Goal: Complete application form: Complete application form

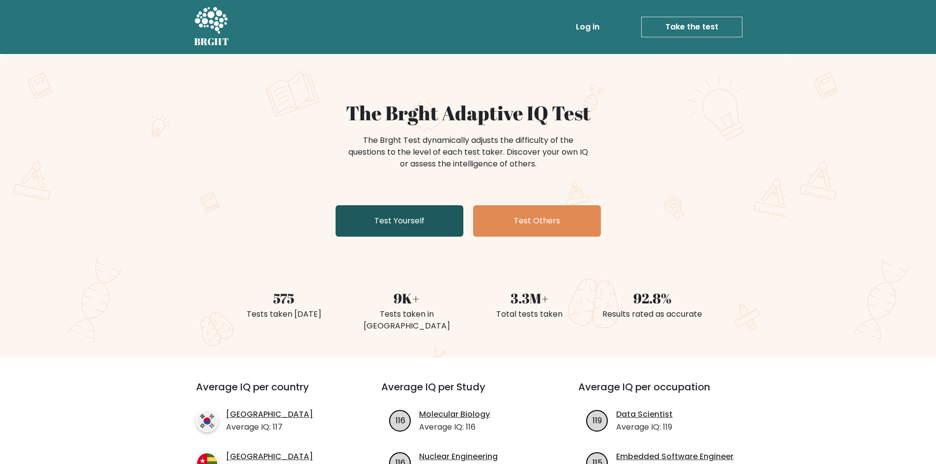
click at [399, 220] on link "Test Yourself" at bounding box center [399, 220] width 128 height 31
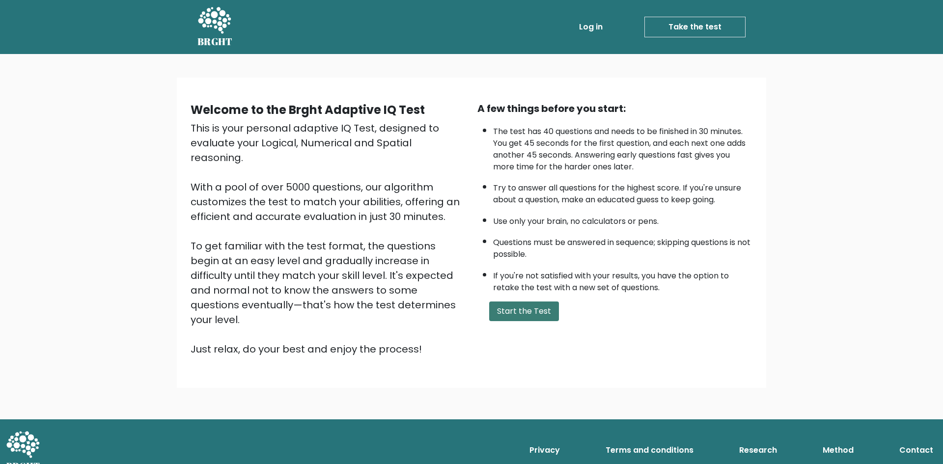
click at [511, 312] on button "Start the Test" at bounding box center [524, 312] width 70 height 20
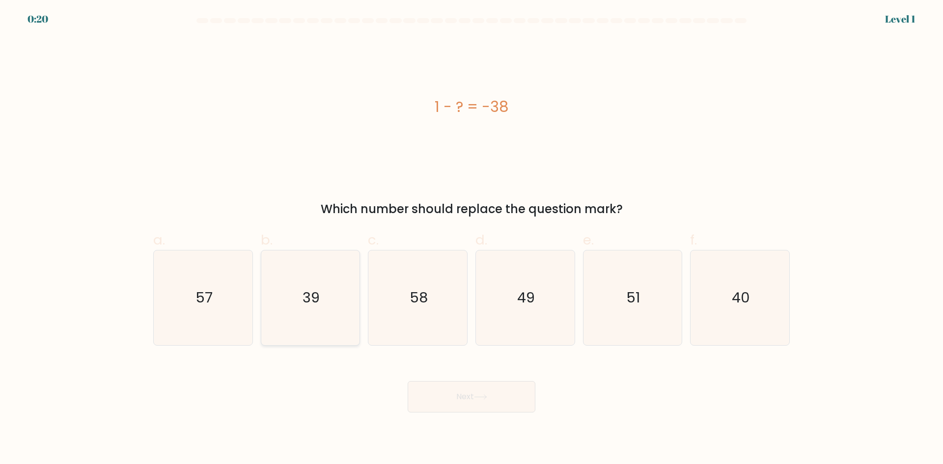
click at [304, 314] on icon "39" at bounding box center [310, 297] width 95 height 95
click at [471, 239] on input "b. 39" at bounding box center [471, 235] width 0 height 6
radio input "true"
click at [457, 391] on button "Next" at bounding box center [472, 396] width 128 height 31
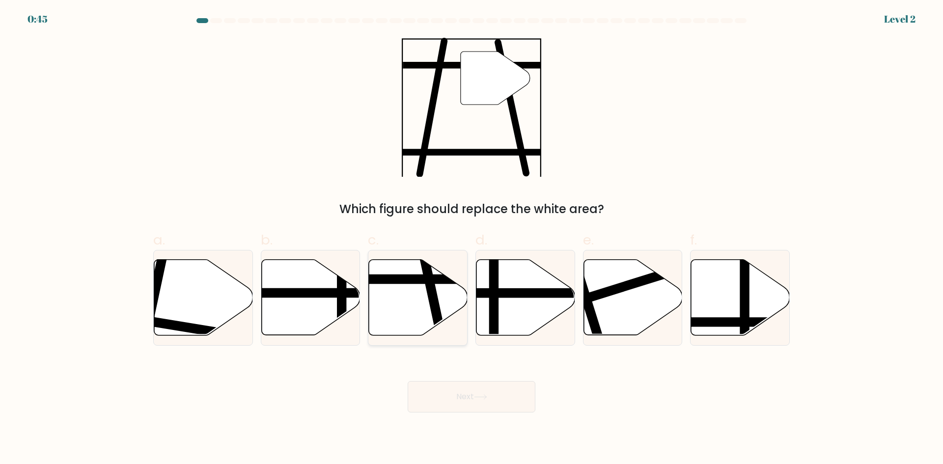
click at [425, 284] on line at bounding box center [442, 340] width 40 height 186
click at [471, 239] on input "c." at bounding box center [471, 235] width 0 height 6
radio input "true"
click at [451, 401] on button "Next" at bounding box center [472, 396] width 128 height 31
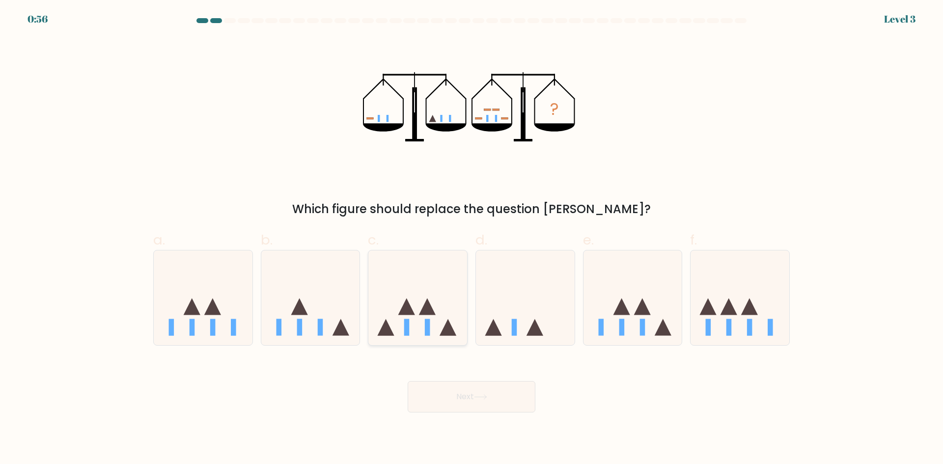
click at [433, 315] on icon at bounding box center [427, 307] width 17 height 17
click at [471, 239] on input "c." at bounding box center [471, 235] width 0 height 6
radio input "true"
click at [441, 392] on button "Next" at bounding box center [472, 396] width 128 height 31
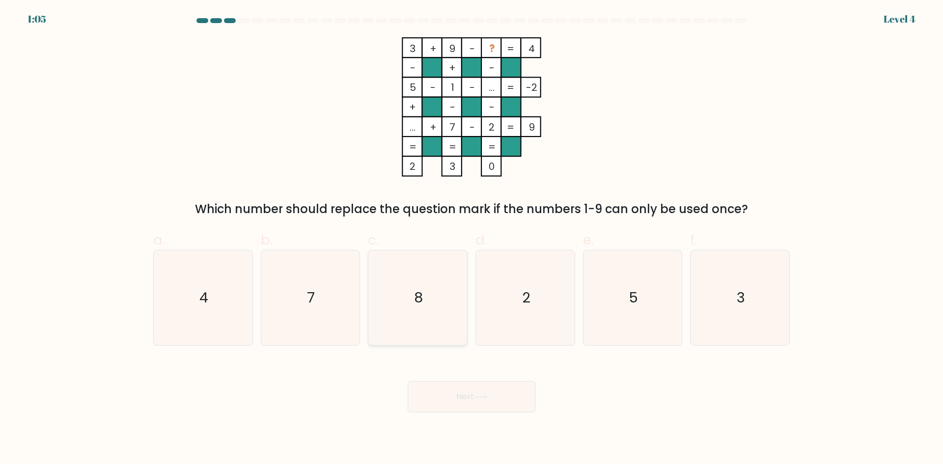
click at [435, 280] on icon "8" at bounding box center [417, 297] width 95 height 95
click at [471, 239] on input "c. 8" at bounding box center [471, 235] width 0 height 6
radio input "true"
click at [450, 387] on button "Next" at bounding box center [472, 396] width 128 height 31
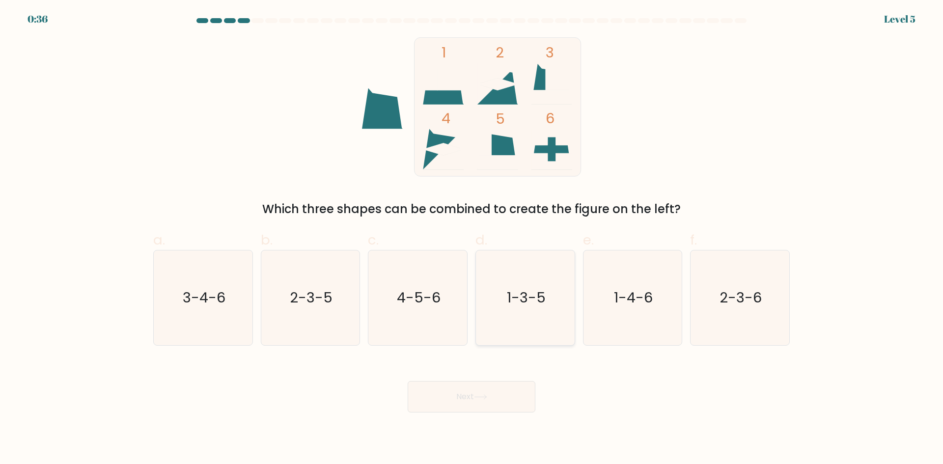
click at [531, 311] on icon "1-3-5" at bounding box center [525, 297] width 95 height 95
click at [458, 402] on button "Next" at bounding box center [472, 396] width 128 height 31
click at [507, 282] on icon "1-3-5" at bounding box center [525, 297] width 95 height 95
click at [472, 239] on input "d. 1-3-5" at bounding box center [471, 235] width 0 height 6
radio input "true"
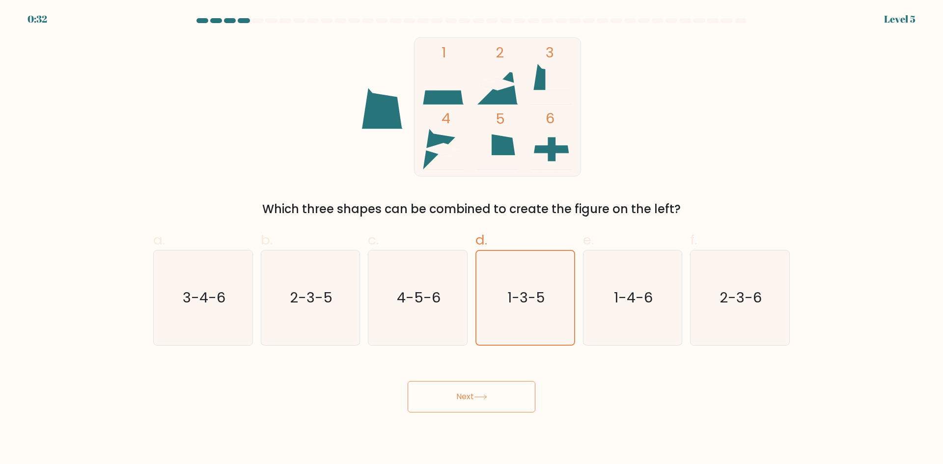
click at [480, 392] on button "Next" at bounding box center [472, 396] width 128 height 31
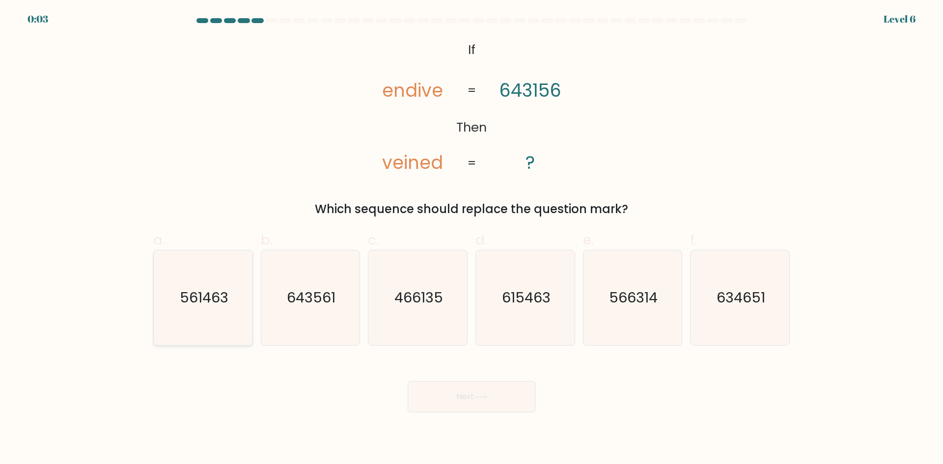
click at [214, 316] on icon "561463" at bounding box center [203, 297] width 95 height 95
click at [471, 239] on input "a. 561463" at bounding box center [471, 235] width 0 height 6
radio input "true"
click at [468, 389] on button "Next" at bounding box center [472, 396] width 128 height 31
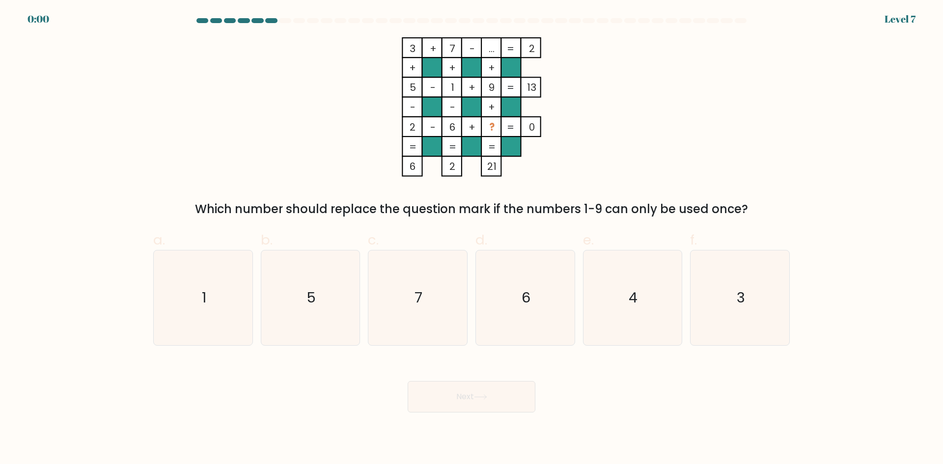
click at [455, 395] on button "Next" at bounding box center [472, 396] width 128 height 31
click at [715, 149] on div "3 + 7 - ... 2 + + + 5 - 1 + 9 13 - - + 2 - 6 + ? = 0 = = = = 6 2 21 = Which num…" at bounding box center [471, 127] width 648 height 181
click at [296, 277] on icon "5" at bounding box center [310, 297] width 95 height 95
click at [471, 239] on input "b. 5" at bounding box center [471, 235] width 0 height 6
radio input "true"
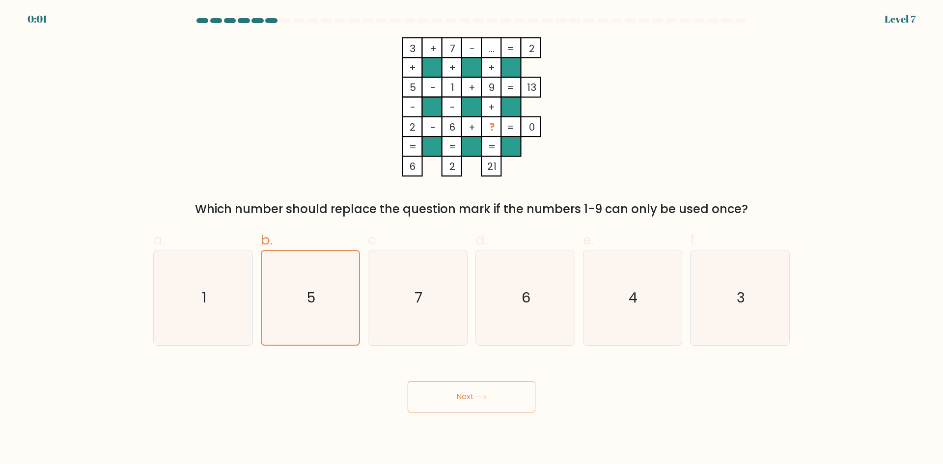
click at [468, 397] on button "Next" at bounding box center [472, 396] width 128 height 31
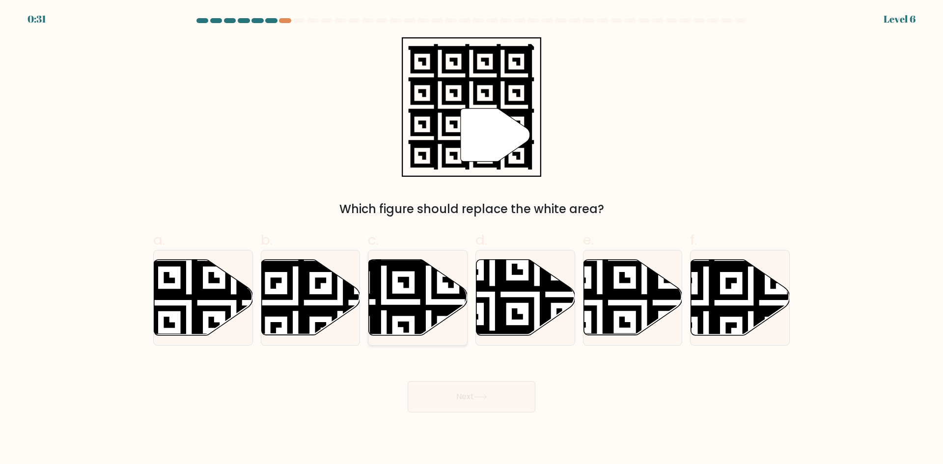
click at [413, 295] on icon at bounding box center [384, 257] width 179 height 179
click at [471, 239] on input "c." at bounding box center [471, 235] width 0 height 6
radio input "true"
click at [465, 396] on button "Next" at bounding box center [472, 396] width 128 height 31
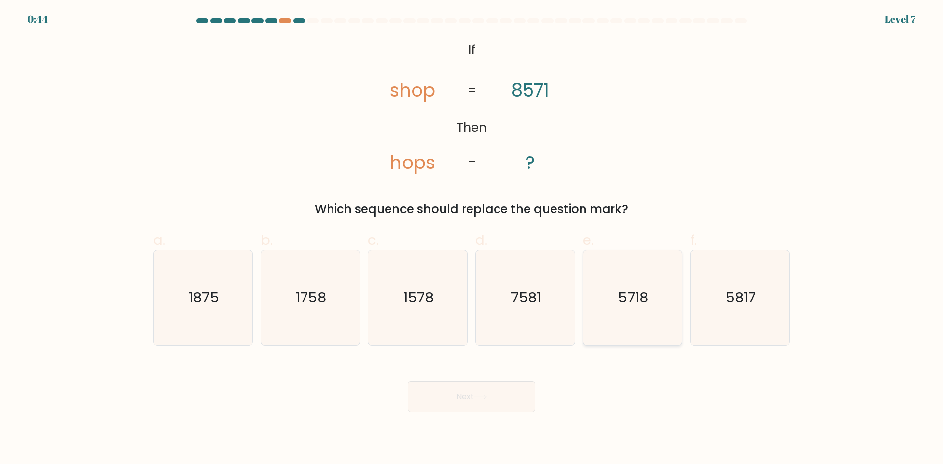
click at [650, 305] on icon "5718" at bounding box center [632, 297] width 95 height 95
click at [472, 239] on input "e. 5718" at bounding box center [471, 235] width 0 height 6
radio input "true"
click at [468, 392] on button "Next" at bounding box center [472, 396] width 128 height 31
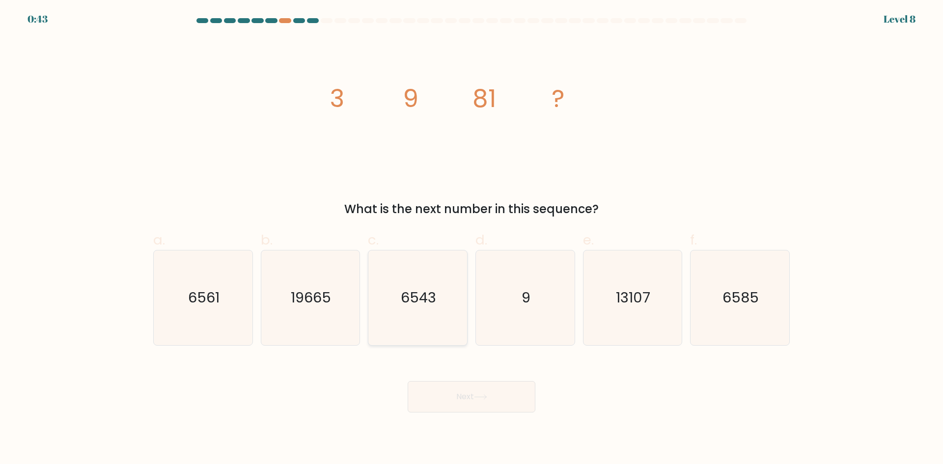
click at [424, 310] on icon "6543" at bounding box center [417, 297] width 95 height 95
click at [471, 239] on input "c. 6543" at bounding box center [471, 235] width 0 height 6
radio input "true"
click at [445, 391] on button "Next" at bounding box center [472, 396] width 128 height 31
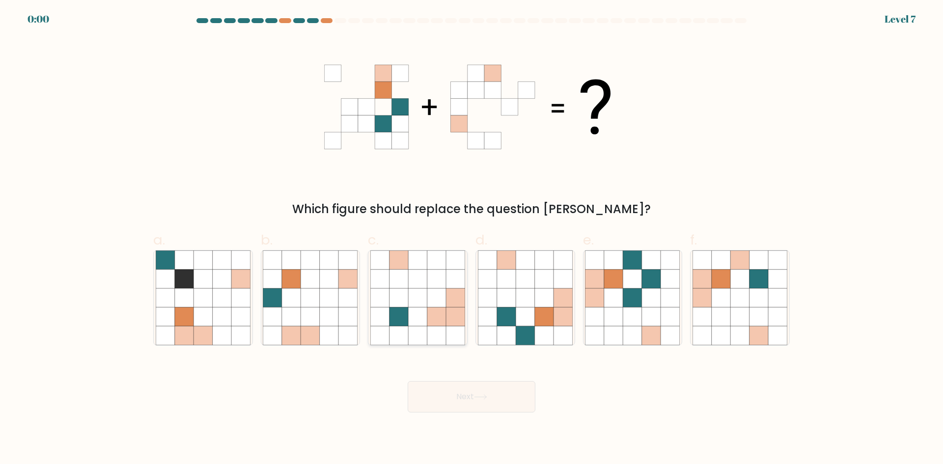
click at [439, 300] on icon at bounding box center [436, 297] width 19 height 19
click at [471, 239] on input "c." at bounding box center [471, 235] width 0 height 6
radio input "true"
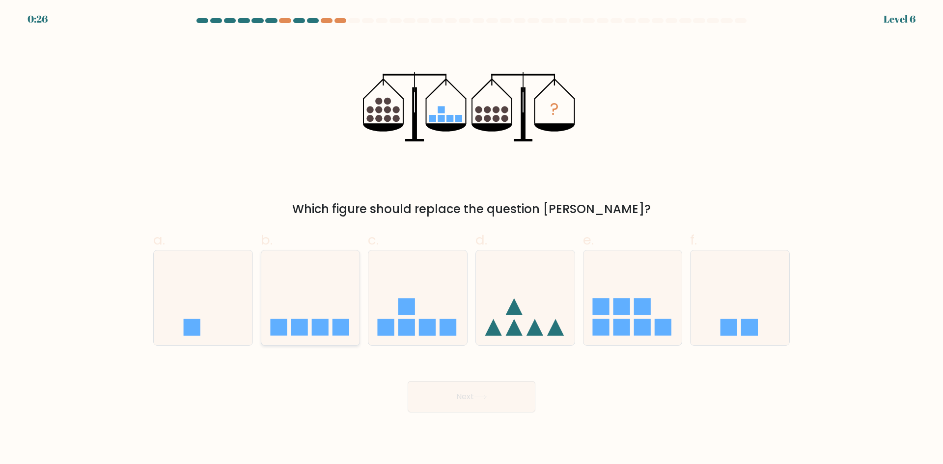
click at [325, 300] on icon at bounding box center [310, 298] width 99 height 82
click at [471, 239] on input "b." at bounding box center [471, 235] width 0 height 6
radio input "true"
click at [481, 392] on button "Next" at bounding box center [472, 396] width 128 height 31
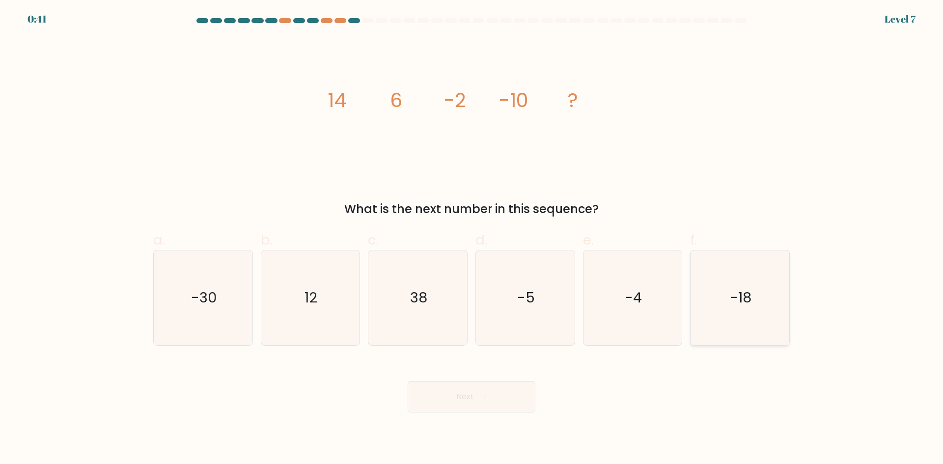
drag, startPoint x: 724, startPoint y: 278, endPoint x: 723, endPoint y: 283, distance: 5.1
click at [725, 279] on icon "-18" at bounding box center [739, 297] width 95 height 95
click at [472, 239] on input "f. -18" at bounding box center [471, 235] width 0 height 6
radio input "true"
click at [450, 396] on button "Next" at bounding box center [472, 396] width 128 height 31
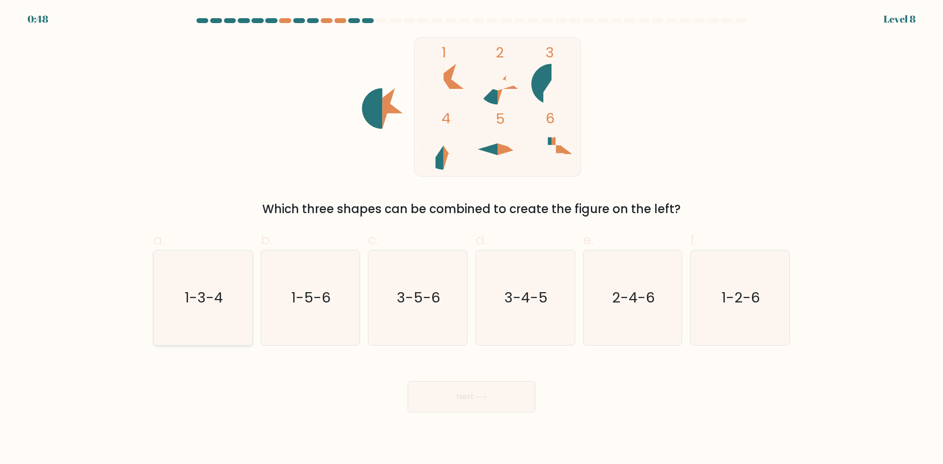
click at [214, 310] on icon "1-3-4" at bounding box center [203, 297] width 95 height 95
click at [471, 239] on input "a. 1-3-4" at bounding box center [471, 235] width 0 height 6
radio input "true"
click at [464, 401] on button "Next" at bounding box center [472, 396] width 128 height 31
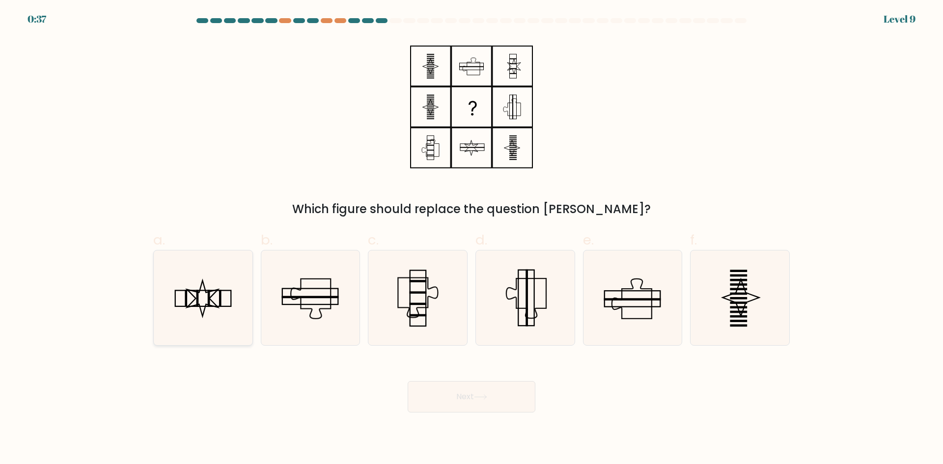
click at [215, 294] on icon at bounding box center [203, 297] width 95 height 95
click at [471, 239] on input "a." at bounding box center [471, 235] width 0 height 6
radio input "true"
click at [468, 402] on button "Next" at bounding box center [472, 396] width 128 height 31
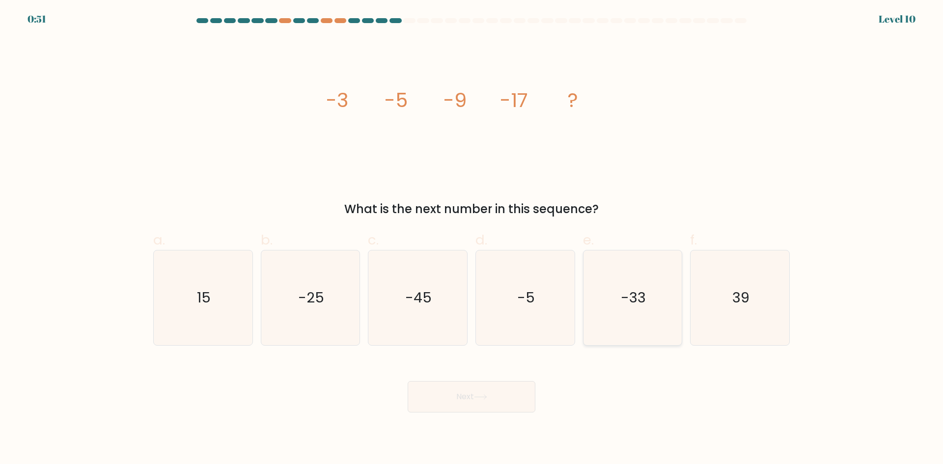
click at [634, 306] on text "-33" at bounding box center [633, 298] width 25 height 20
click at [472, 239] on input "e. -33" at bounding box center [471, 235] width 0 height 6
radio input "true"
click at [494, 390] on button "Next" at bounding box center [472, 396] width 128 height 31
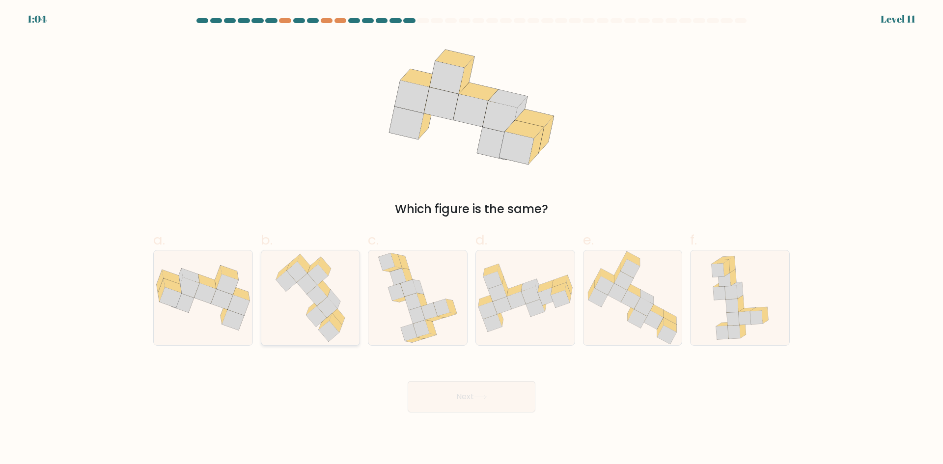
click at [302, 305] on icon at bounding box center [310, 297] width 81 height 95
click at [471, 239] on input "b." at bounding box center [471, 235] width 0 height 6
radio input "true"
click at [465, 391] on button "Next" at bounding box center [472, 396] width 128 height 31
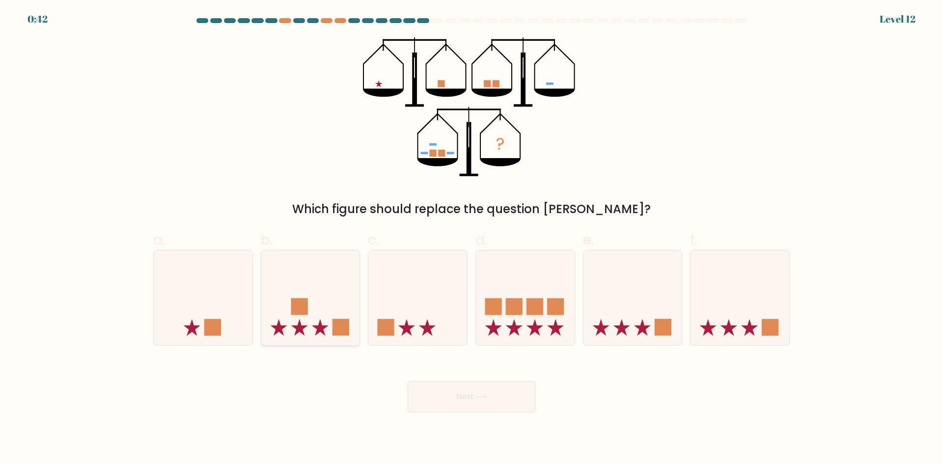
click at [319, 309] on icon at bounding box center [310, 298] width 99 height 82
click at [471, 239] on input "b." at bounding box center [471, 235] width 0 height 6
radio input "true"
click at [532, 299] on rect at bounding box center [534, 307] width 17 height 17
click at [472, 239] on input "d." at bounding box center [471, 235] width 0 height 6
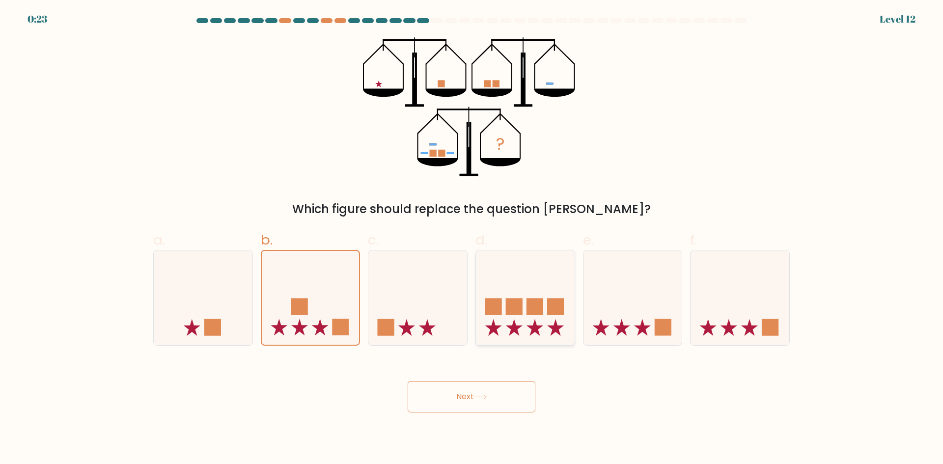
radio input "true"
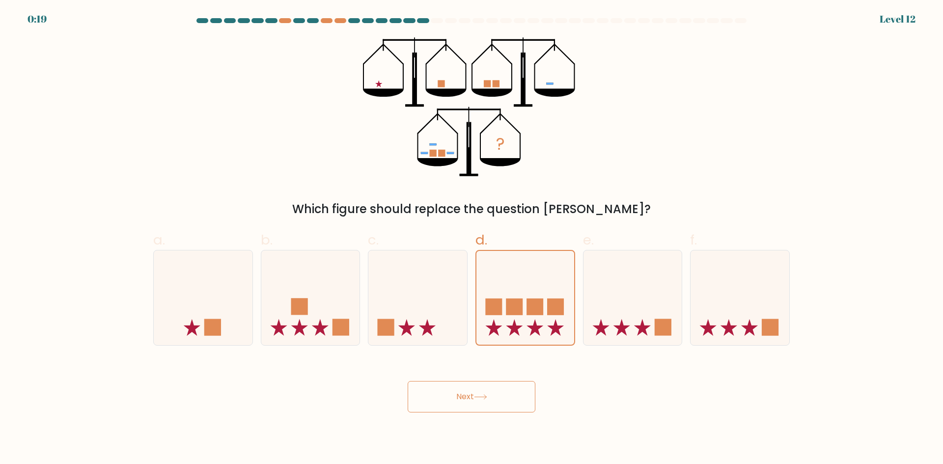
click at [488, 400] on button "Next" at bounding box center [472, 396] width 128 height 31
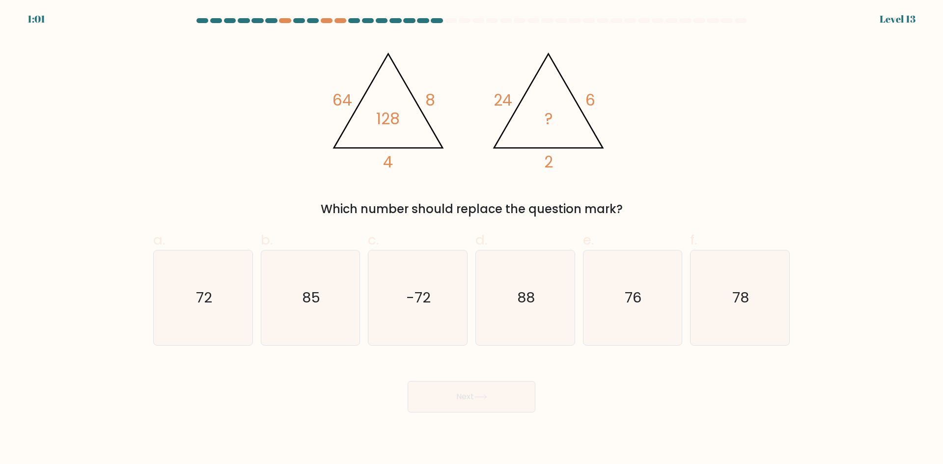
click at [433, 18] on div at bounding box center [437, 20] width 12 height 5
